Goal: Information Seeking & Learning: Learn about a topic

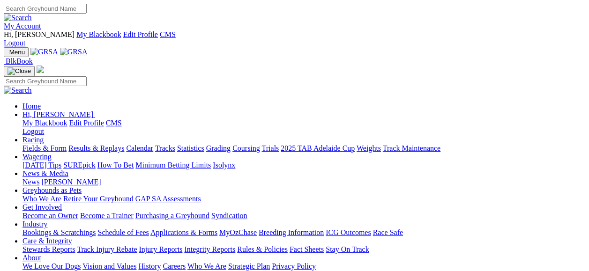
click at [69, 48] on img at bounding box center [74, 52] width 28 height 8
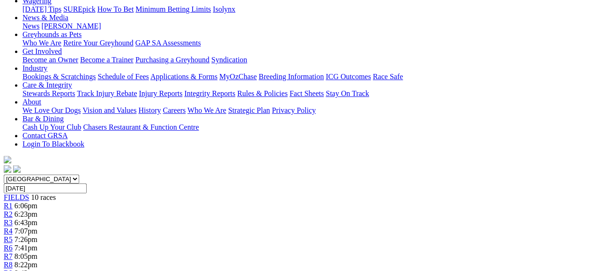
scroll to position [187, 0]
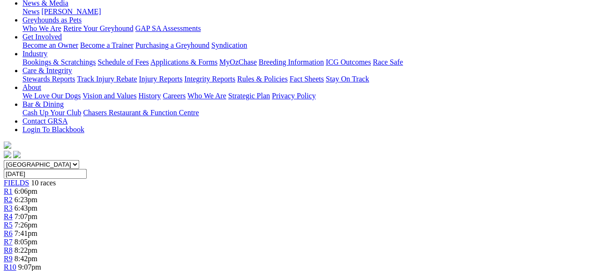
drag, startPoint x: 288, startPoint y: 199, endPoint x: 406, endPoint y: 236, distance: 123.2
drag, startPoint x: 406, startPoint y: 236, endPoint x: 368, endPoint y: 221, distance: 40.3
copy p "BELLA MAPLE (7) on top in this one. She has been sound at her last two and she'…"
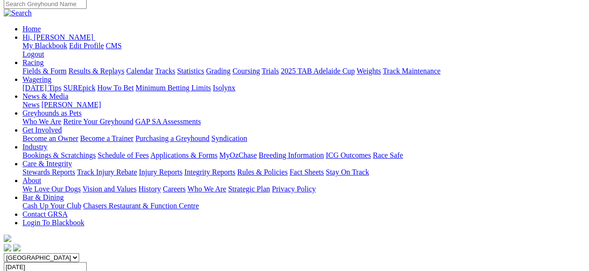
scroll to position [94, 0]
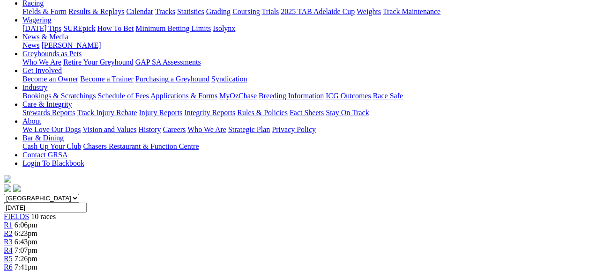
scroll to position [187, 0]
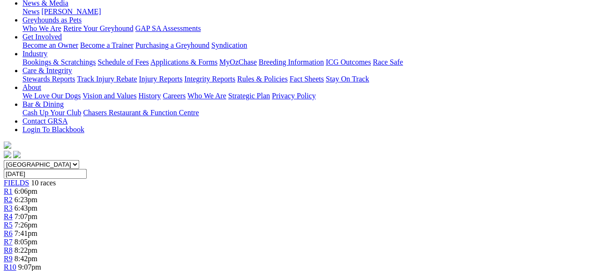
drag, startPoint x: 277, startPoint y: 216, endPoint x: 478, endPoint y: 263, distance: 206.7
drag, startPoint x: 478, startPoint y: 263, endPoint x: 435, endPoint y: 238, distance: 49.9
copy p "COME BACK JESS (2) has the speed to be pushing through here to the lead. If she…"
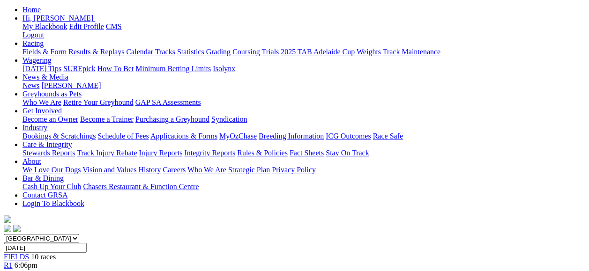
scroll to position [94, 0]
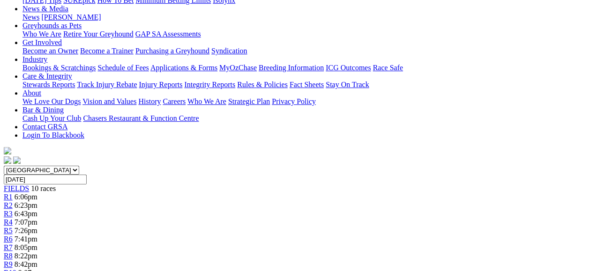
scroll to position [187, 0]
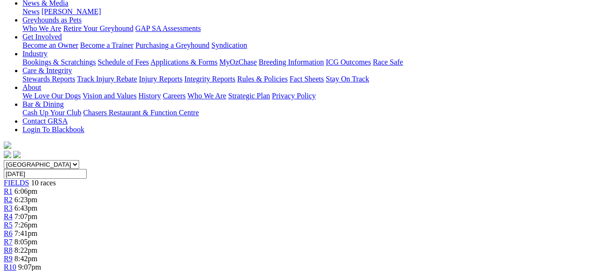
drag, startPoint x: 247, startPoint y: 212, endPoint x: 370, endPoint y: 245, distance: 128.0
drag, startPoint x: 370, startPoint y: 245, endPoint x: 313, endPoint y: 232, distance: 58.6
copy p "IT'S JACKIE (2) will find this much easier than her recent runs and despite dro…"
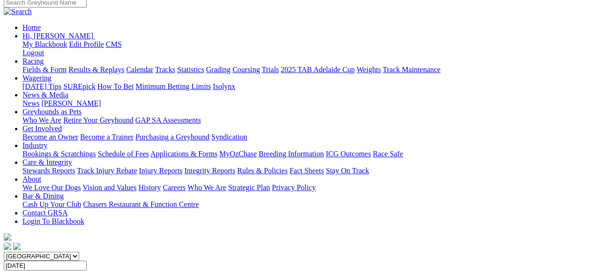
scroll to position [94, 0]
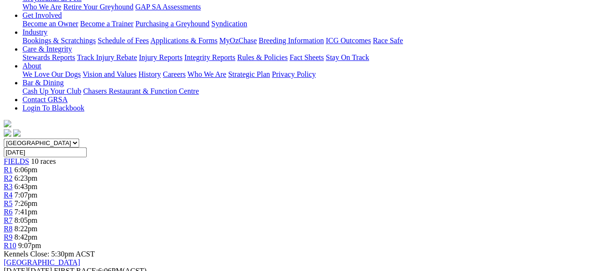
scroll to position [187, 0]
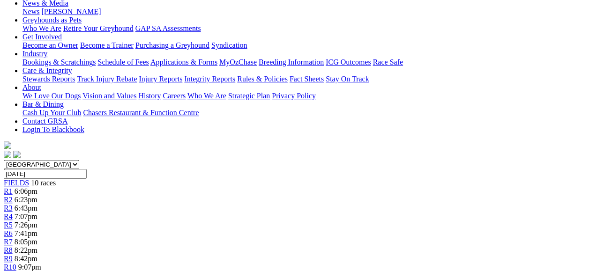
drag, startPoint x: 255, startPoint y: 213, endPoint x: 374, endPoint y: 250, distance: 124.8
drag, startPoint x: 374, startPoint y: 250, endPoint x: 326, endPoint y: 241, distance: 48.7
copy p "A bit of early pace in this one. GOLDEN ZEAL (4) has genuine pace on her side a…"
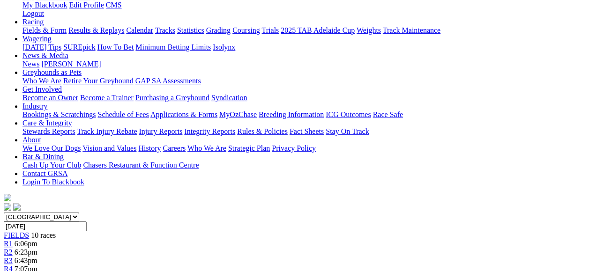
scroll to position [94, 0]
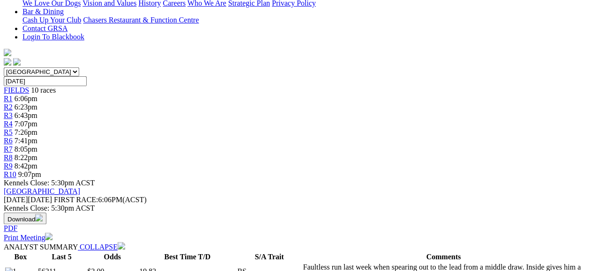
scroll to position [281, 0]
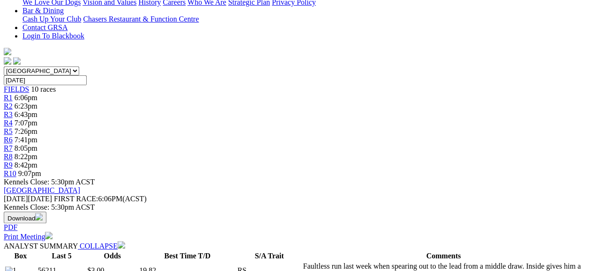
drag, startPoint x: 274, startPoint y: 122, endPoint x: 464, endPoint y: 153, distance: 192.0
drag, startPoint x: 464, startPoint y: 153, endPoint x: 385, endPoint y: 140, distance: 79.7
copy p "NAUGHTY NUNG (4) was great last start and she would have derived a bit of confi…"
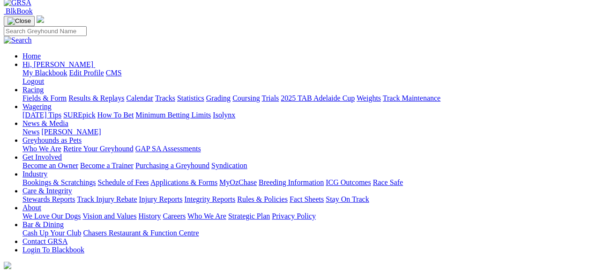
scroll to position [47, 0]
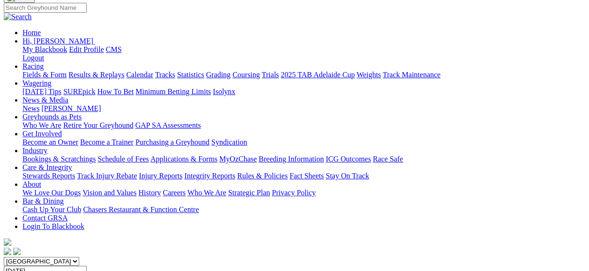
scroll to position [233, 0]
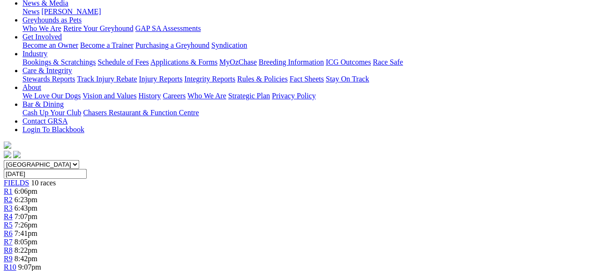
scroll to position [234, 0]
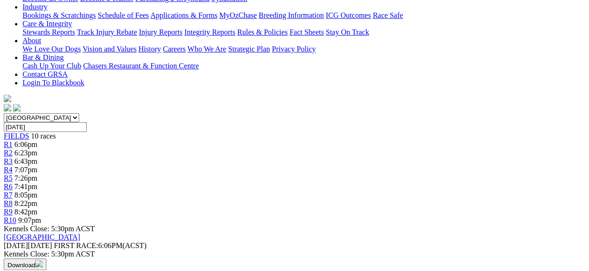
drag, startPoint x: 214, startPoint y: 166, endPoint x: 460, endPoint y: 196, distance: 247.6
copy p "ALLINGA METRO (4) is the class of this field and he resumed in a much tougher r…"
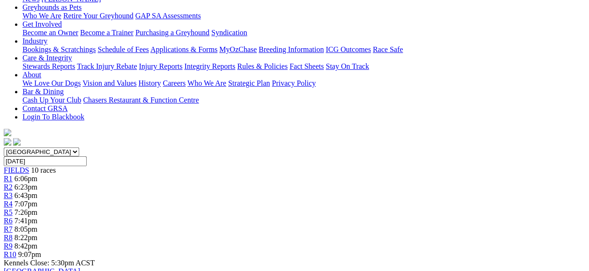
scroll to position [94, 0]
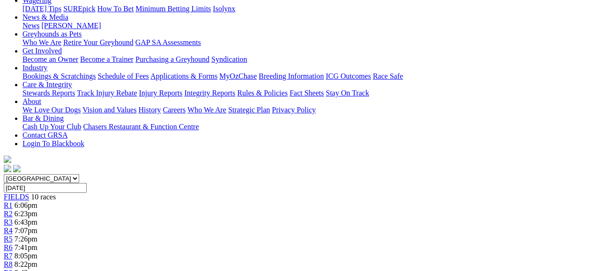
scroll to position [187, 0]
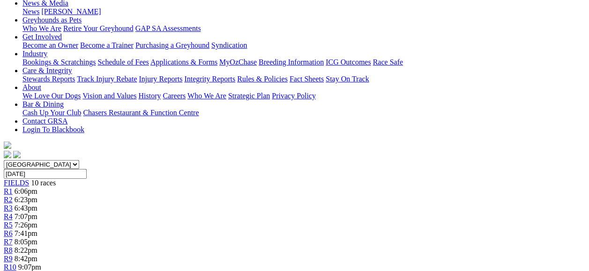
drag, startPoint x: 284, startPoint y: 211, endPoint x: 446, endPoint y: 248, distance: 166.3
drag, startPoint x: 446, startPoint y: 248, endPoint x: 377, endPoint y: 236, distance: 69.9
copy p "SNAP THE DRAGON (7) will fly through the gears midrace and if he gets some room…"
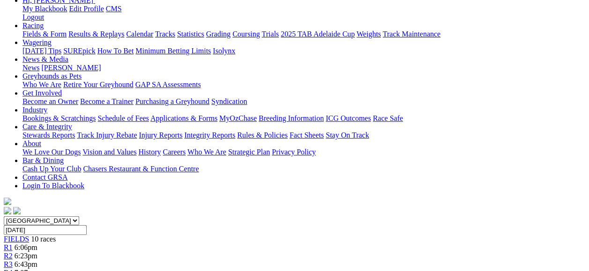
scroll to position [94, 0]
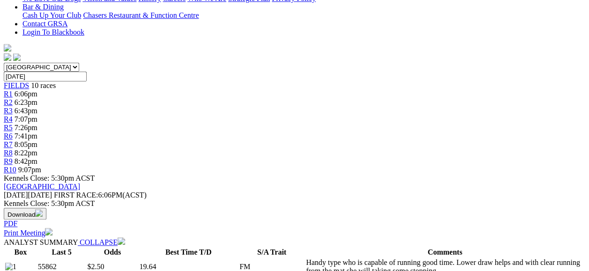
scroll to position [234, 0]
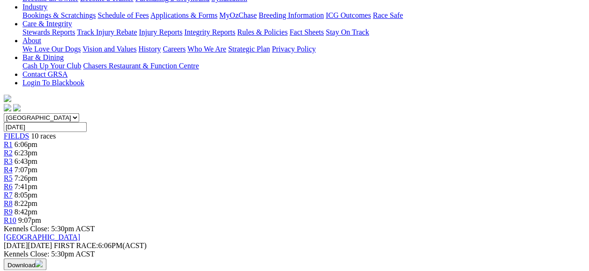
drag, startPoint x: 293, startPoint y: 167, endPoint x: 440, endPoint y: 210, distance: 153.3
copy p "Despite some ordinary numerical form, CABAO NICKEL (1) can return to the winner…"
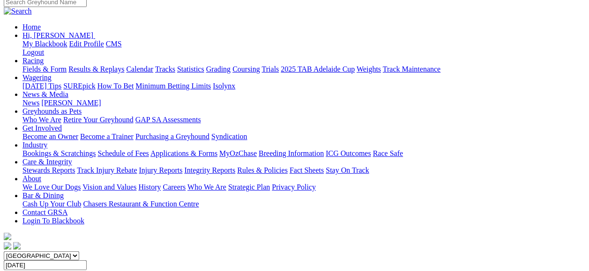
scroll to position [47, 0]
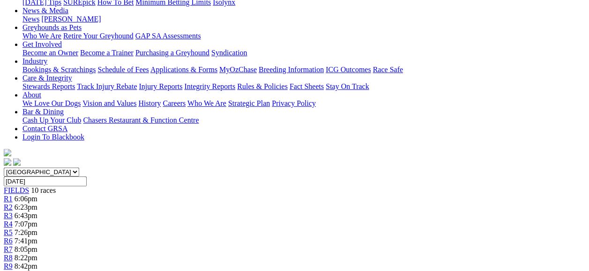
scroll to position [234, 0]
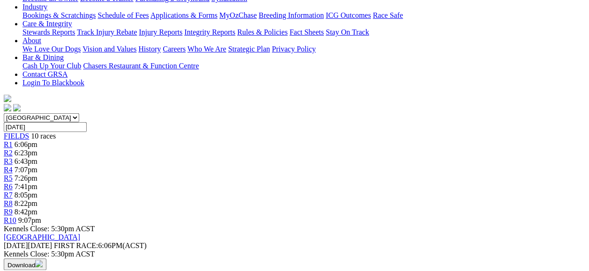
drag, startPoint x: 256, startPoint y: 166, endPoint x: 385, endPoint y: 201, distance: 134.5
drag, startPoint x: 385, startPoint y: 201, endPoint x: 339, endPoint y: 191, distance: 47.9
copy p "STORM SISTER (5) is getting better with each run and she was super up the strai…"
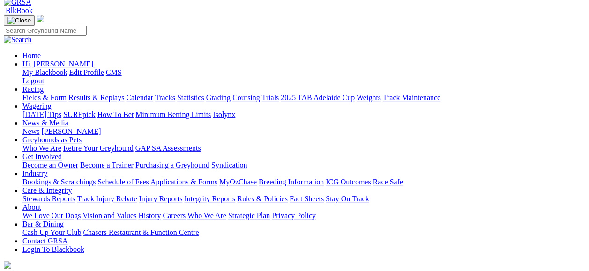
scroll to position [47, 0]
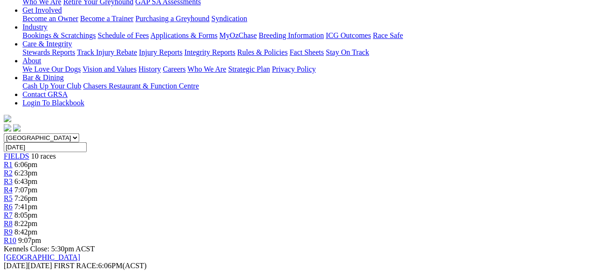
scroll to position [234, 0]
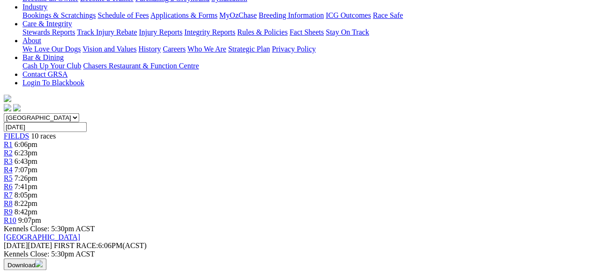
drag, startPoint x: 286, startPoint y: 165, endPoint x: 390, endPoint y: 210, distance: 113.2
drag, startPoint x: 390, startPoint y: 210, endPoint x: 318, endPoint y: 179, distance: 78.0
copy p "Best of the night to send us home. ELEGANT ZEPHYR (2) is the quickest in this r…"
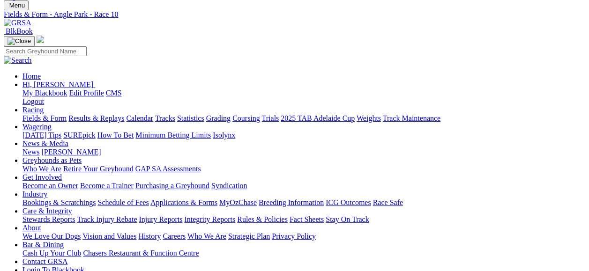
scroll to position [0, 0]
